Goal: Check status: Check status

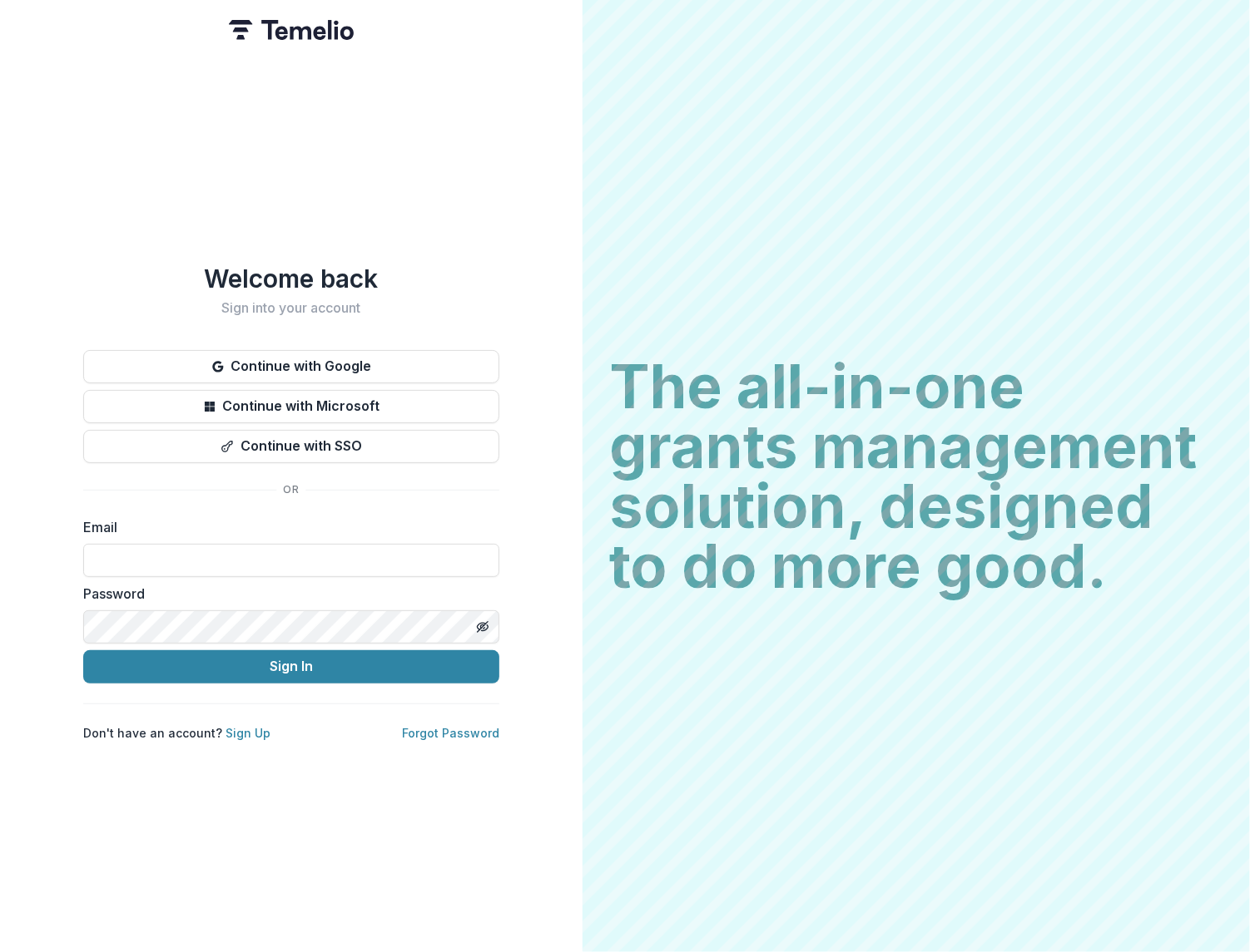
type input "**********"
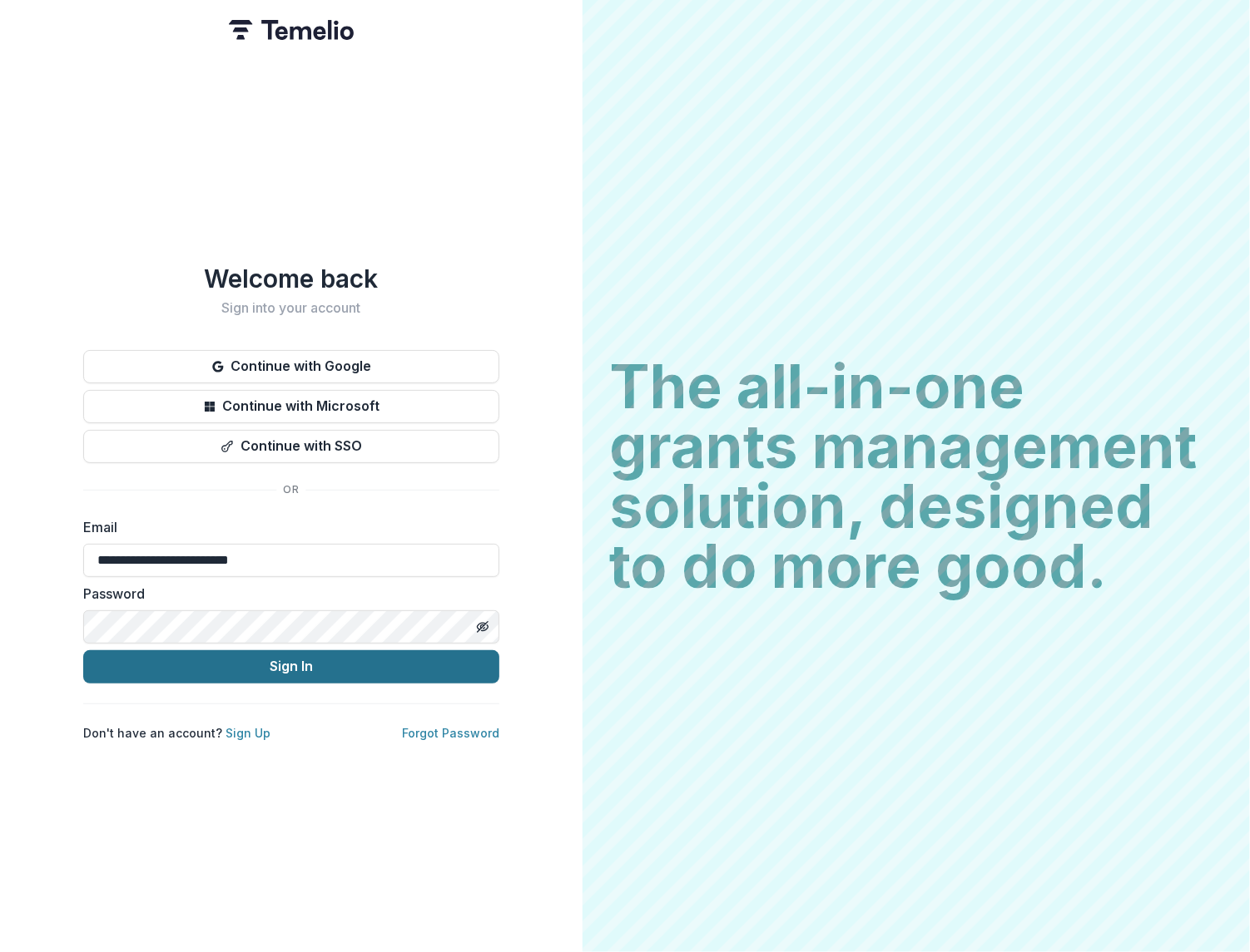
click at [292, 665] on button "Sign In" at bounding box center [292, 667] width 416 height 33
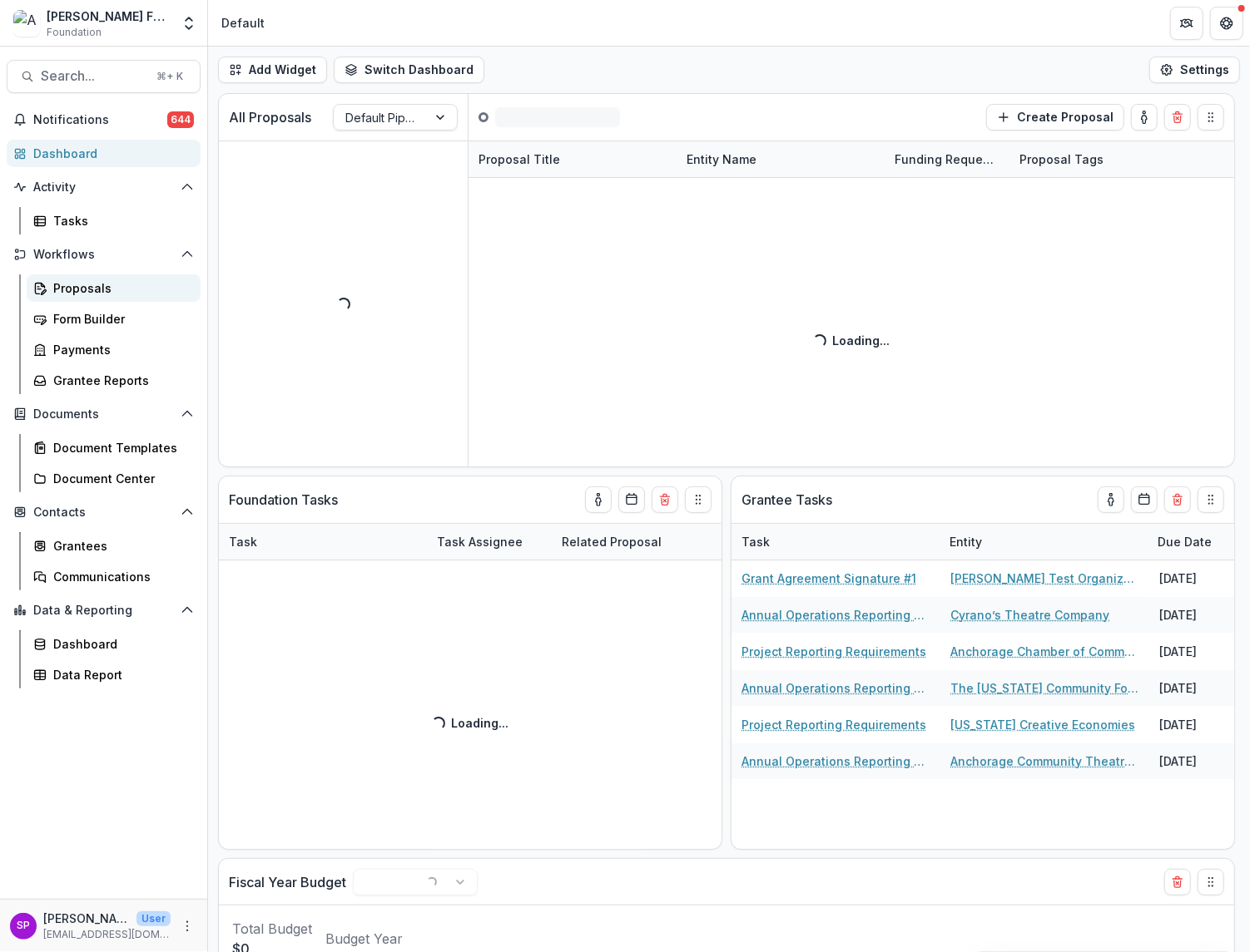
click at [85, 284] on div "Proposals" at bounding box center [120, 288] width 134 height 17
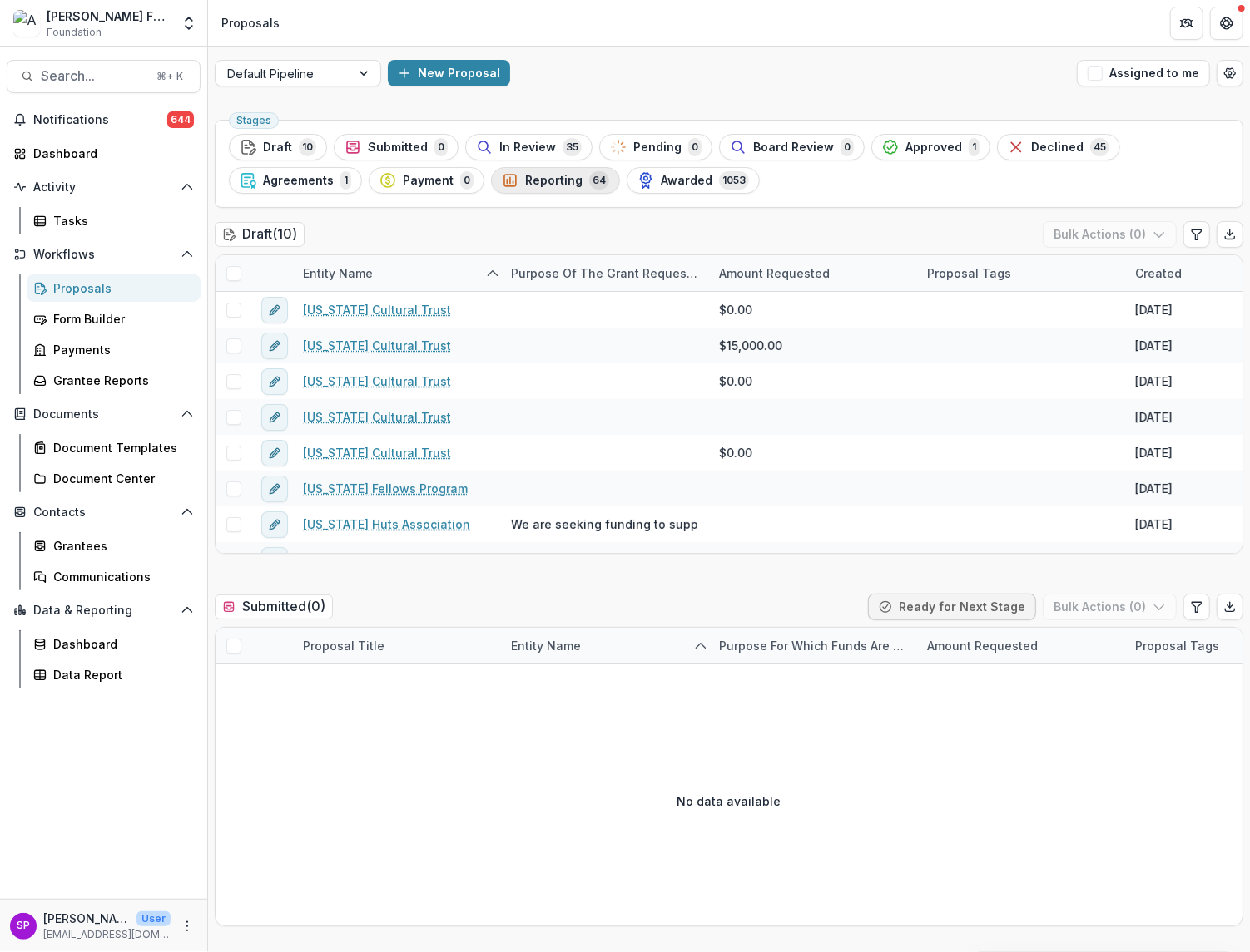
click at [551, 180] on span "Reporting" at bounding box center [554, 181] width 57 height 14
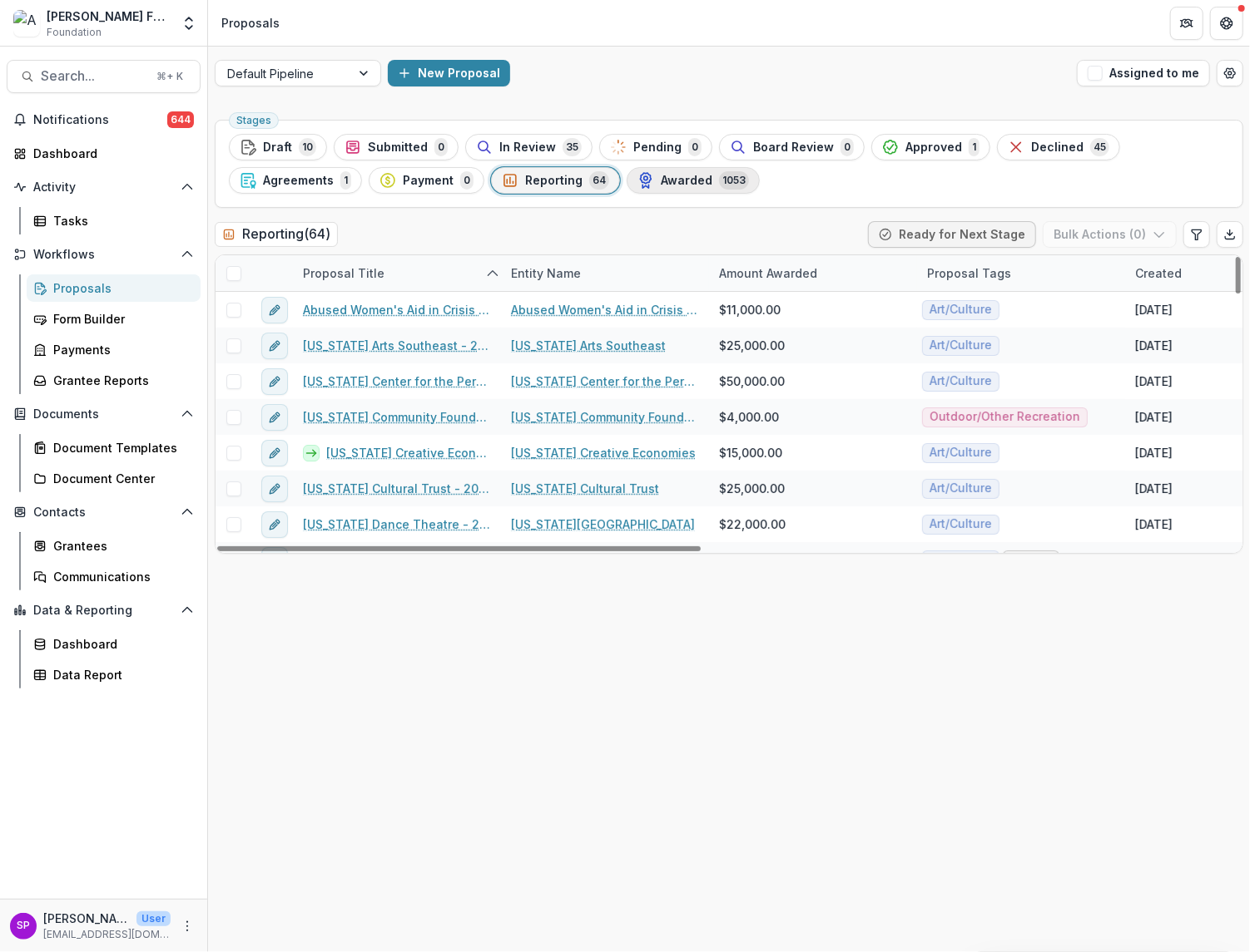
click at [686, 184] on span "Awarded" at bounding box center [686, 181] width 51 height 14
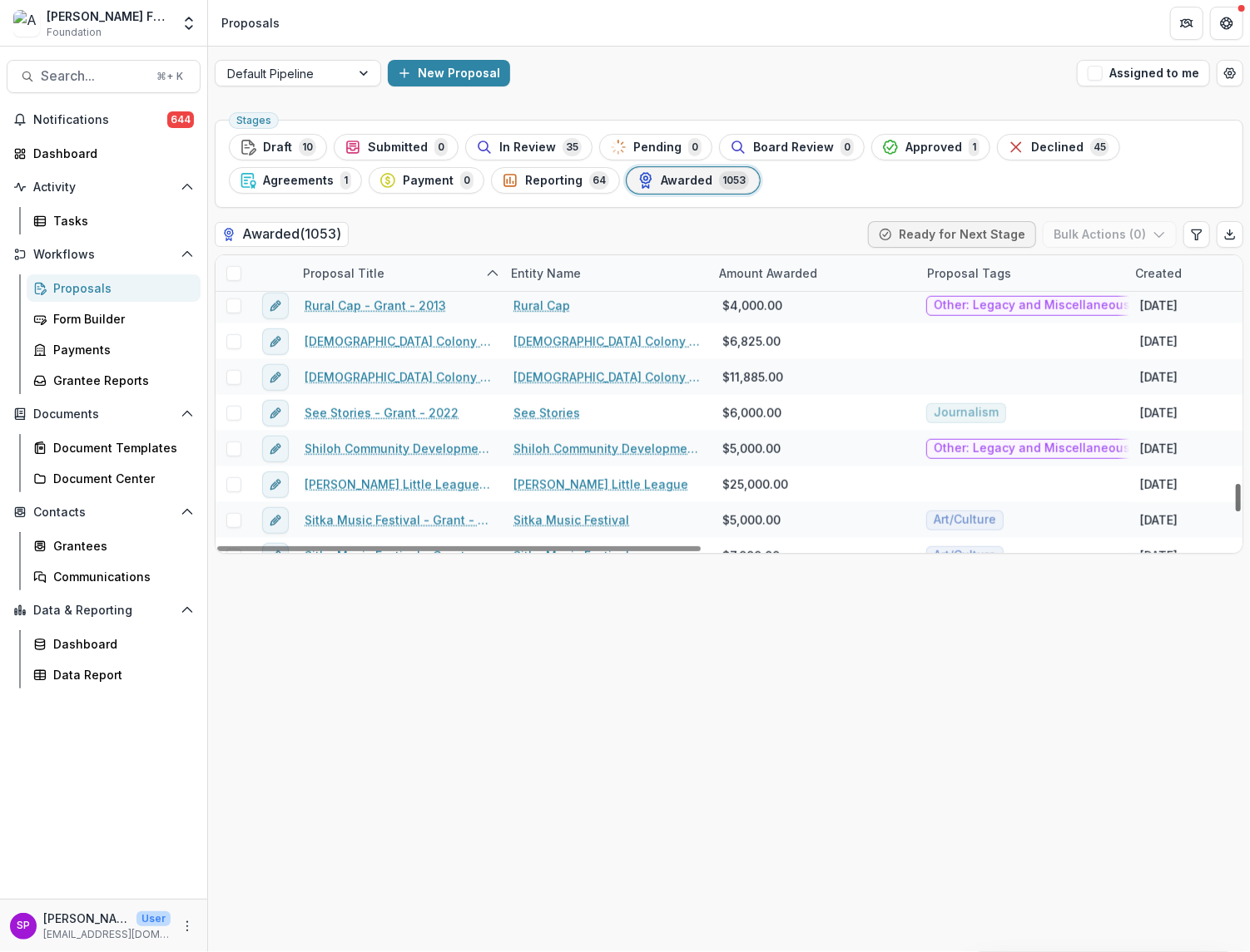
scroll to position [32962, 0]
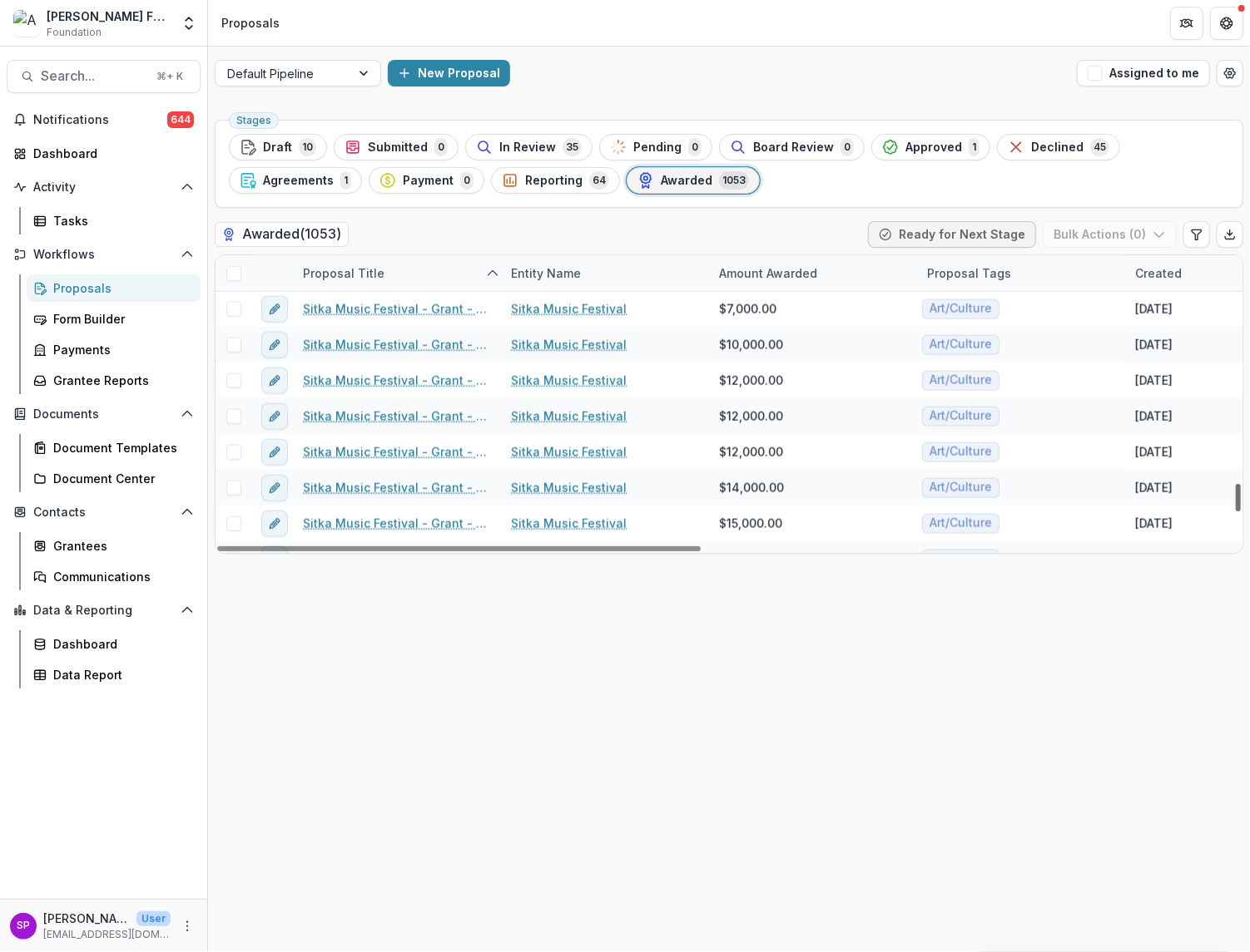
drag, startPoint x: 1237, startPoint y: 352, endPoint x: 1234, endPoint y: 503, distance: 151.0
click at [1235, 503] on div at bounding box center [1238, 498] width 5 height 28
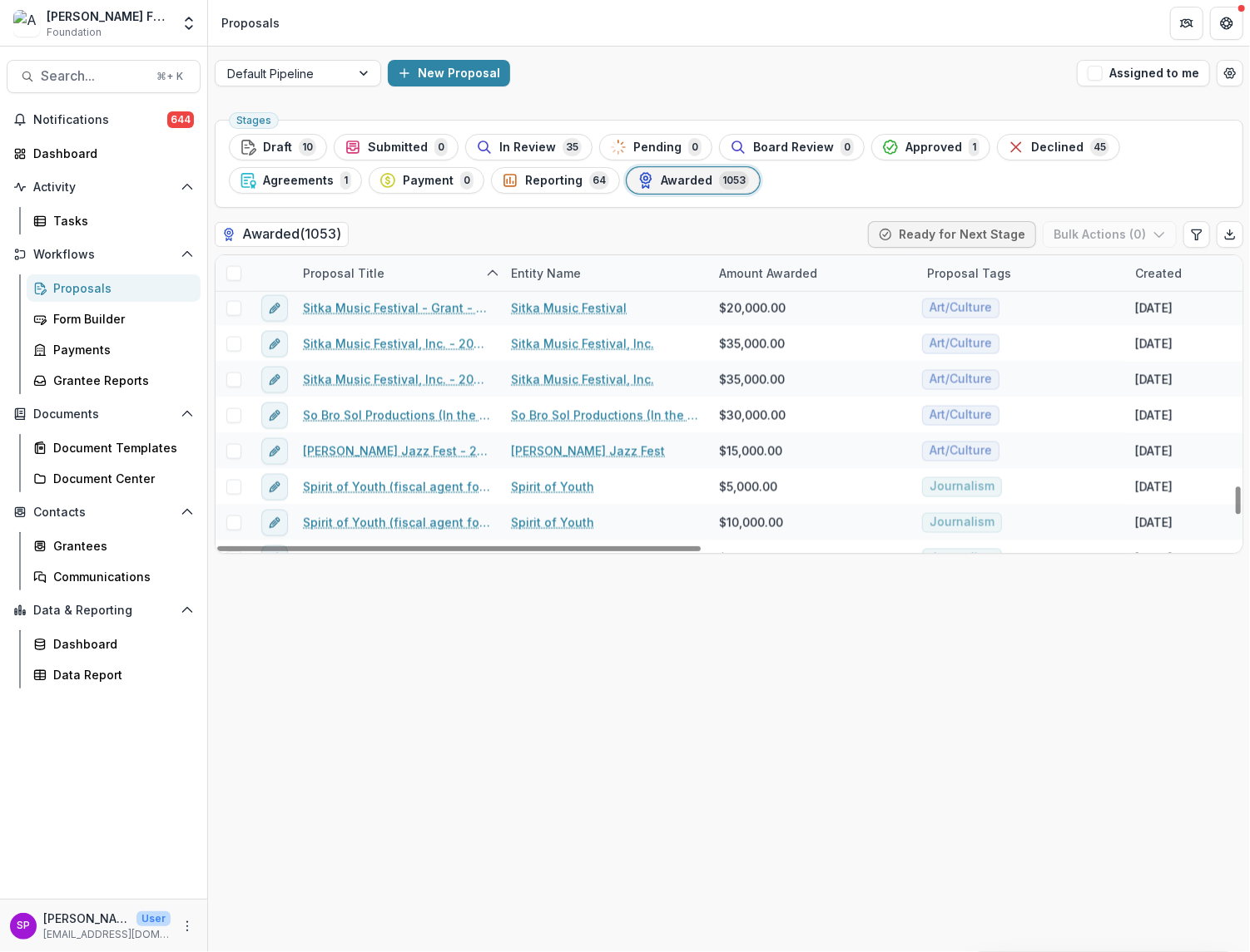
scroll to position [33360, 0]
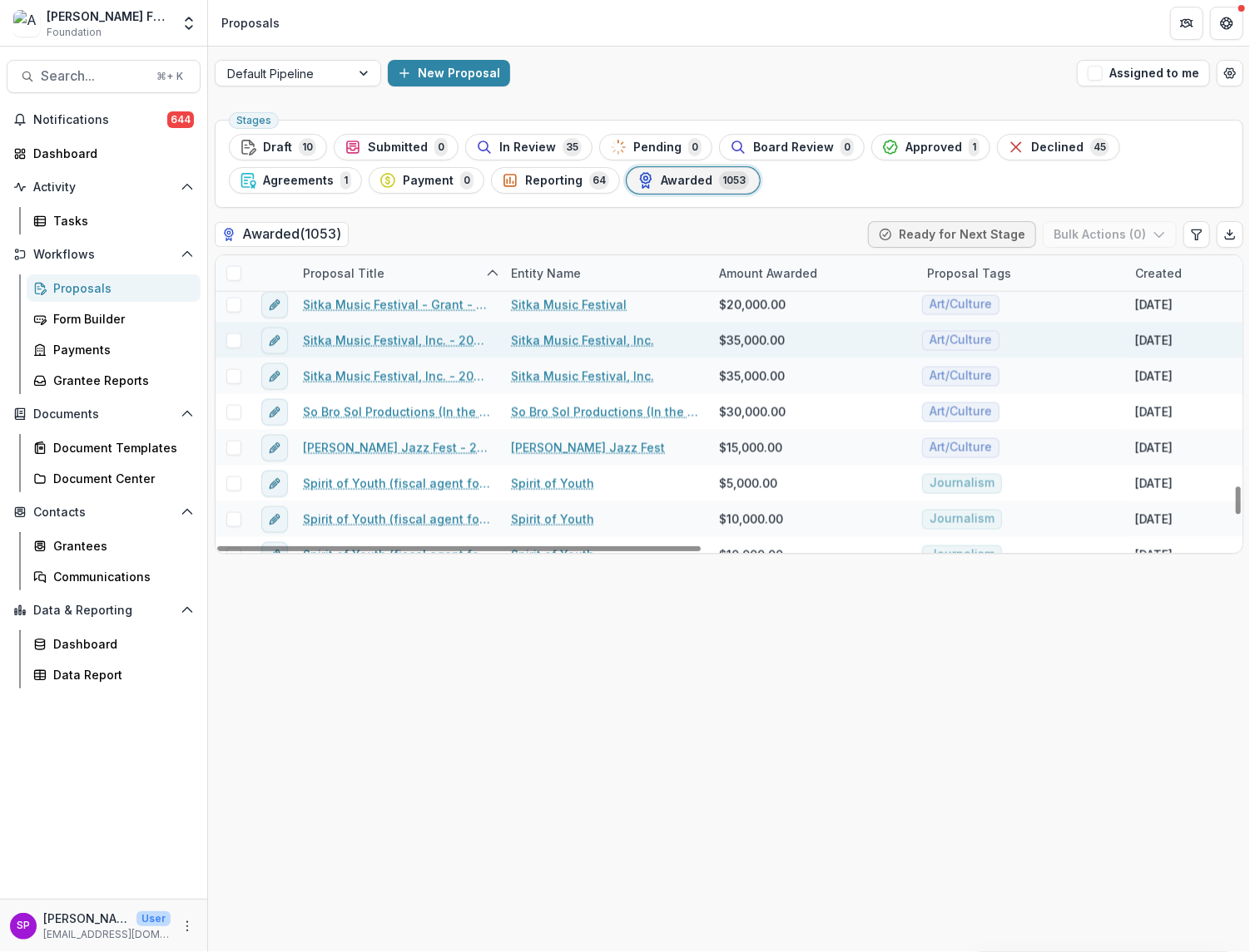
click at [407, 342] on link "Sitka Music Festival, Inc. - 2023 - [PERSON_NAME] Foundation Grant Application" at bounding box center [397, 340] width 188 height 17
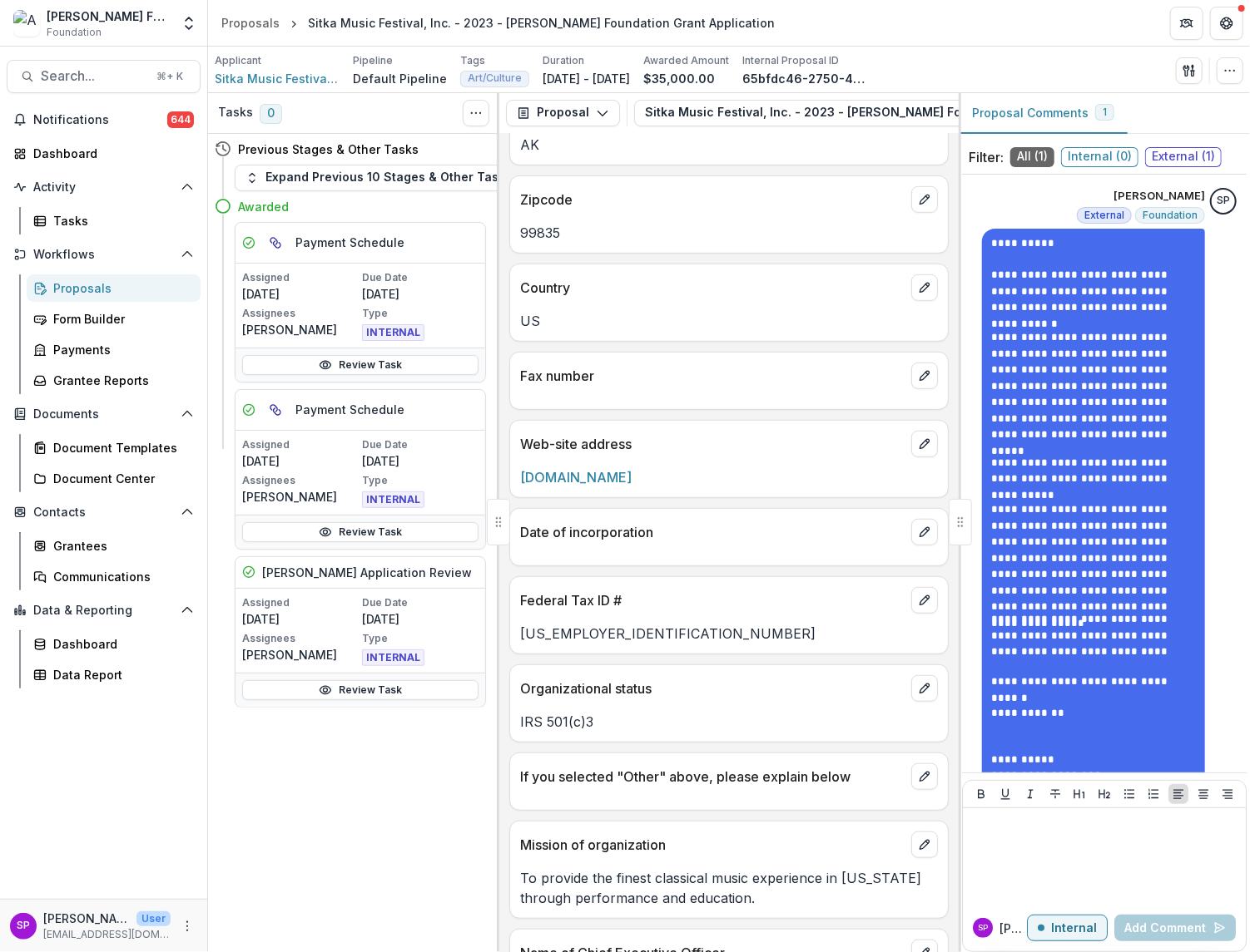
scroll to position [479, 0]
